Goal: Find specific page/section: Find specific page/section

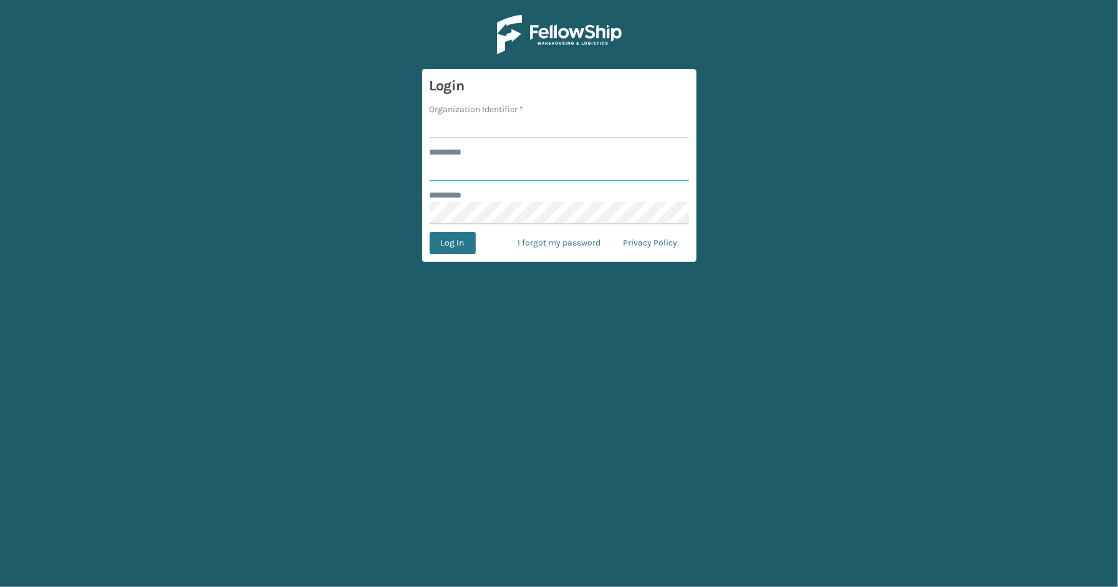
type input "*****"
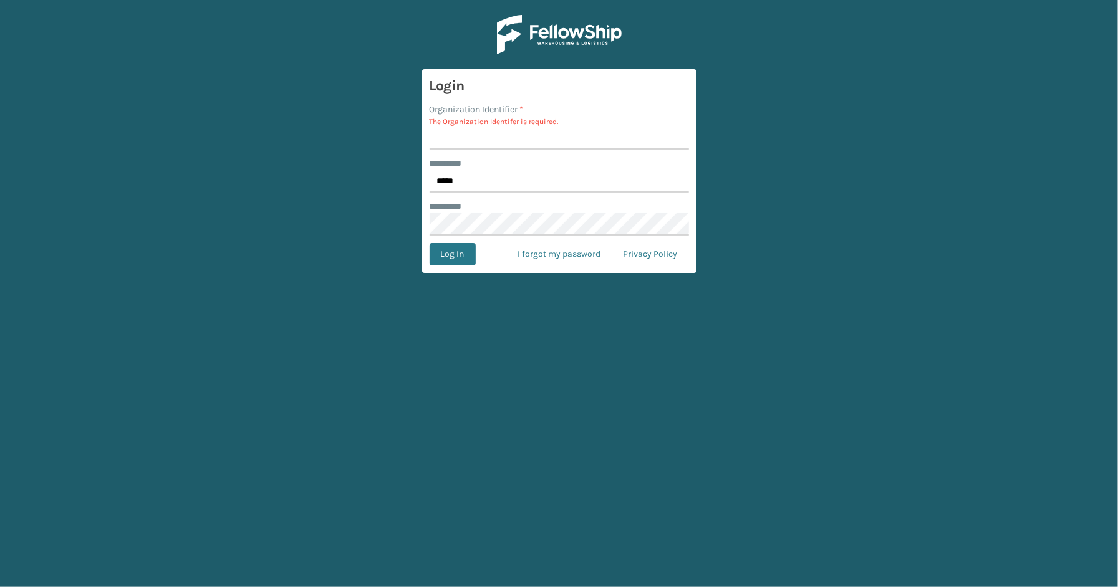
click at [514, 123] on p "The Organization Identifer is required." at bounding box center [559, 121] width 259 height 11
click at [495, 140] on input "Organization Identifier *" at bounding box center [559, 138] width 259 height 22
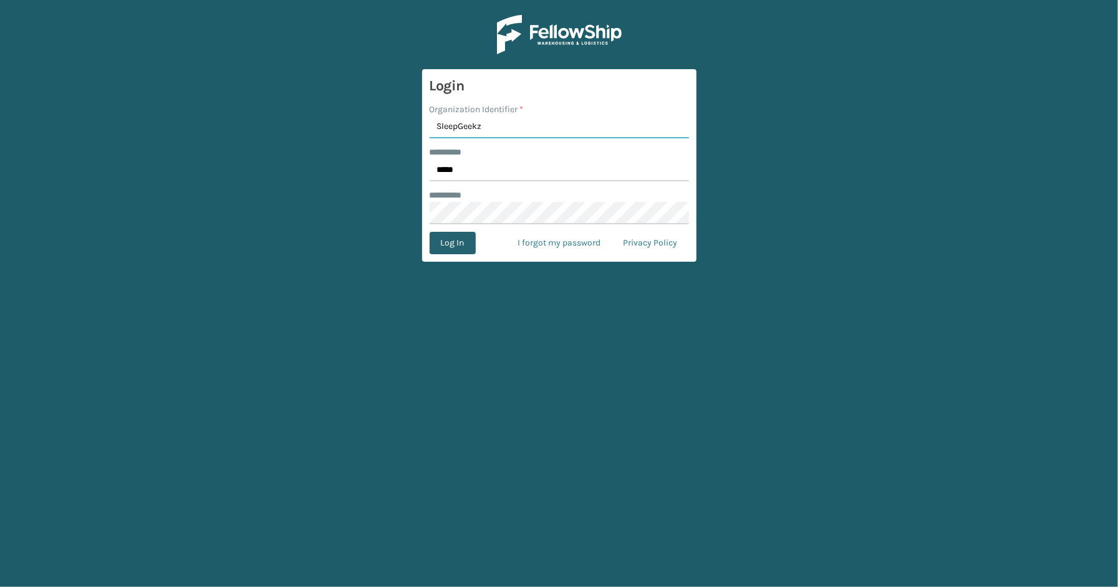
type input "SleepGeekz"
click at [451, 251] on button "Log In" at bounding box center [453, 243] width 46 height 22
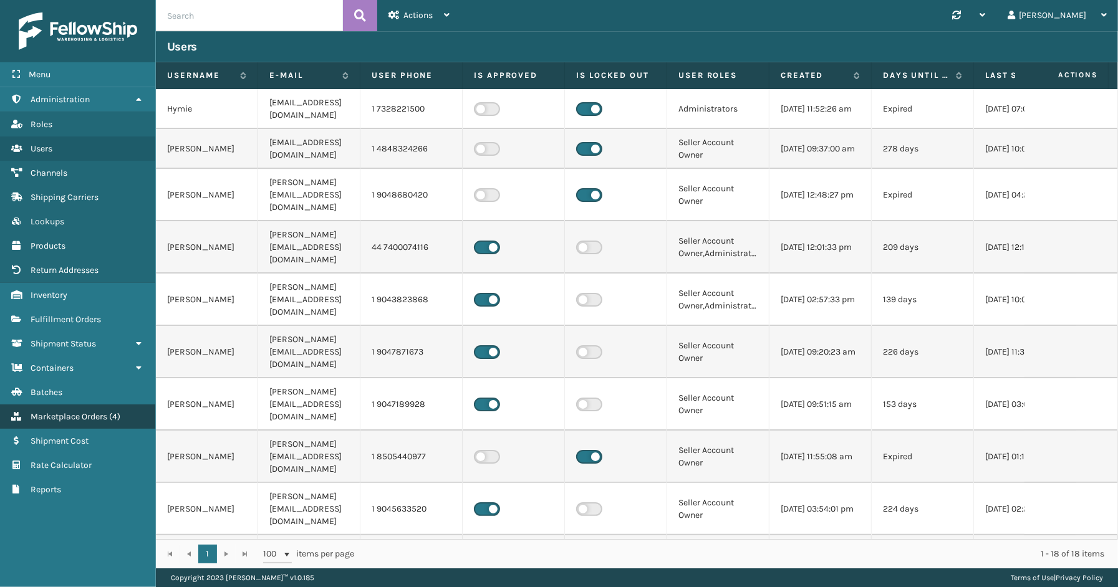
click at [73, 412] on span "Marketplace Orders" at bounding box center [69, 417] width 77 height 11
